Goal: Navigation & Orientation: Go to known website

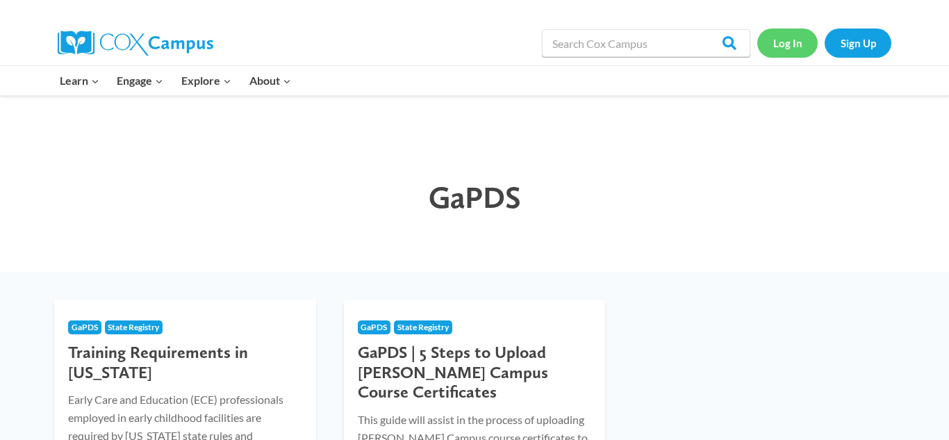
click at [785, 39] on link "Log In" at bounding box center [787, 42] width 60 height 28
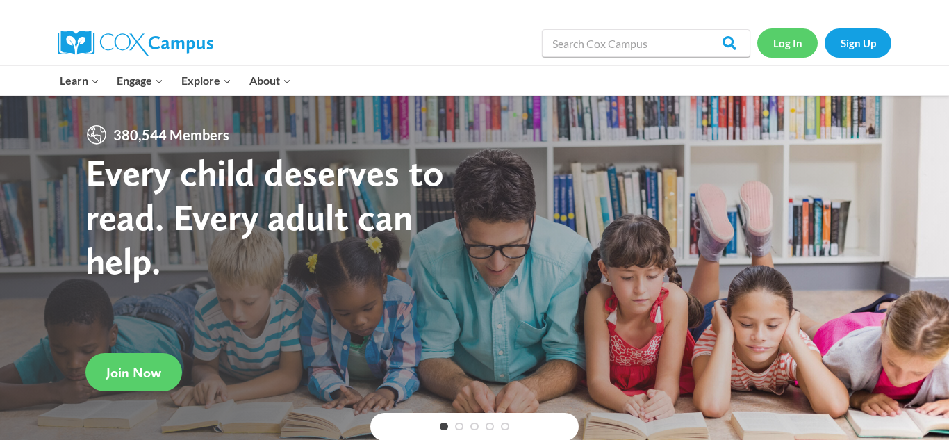
click at [802, 32] on link "Log In" at bounding box center [787, 42] width 60 height 28
